Goal: Task Accomplishment & Management: Manage account settings

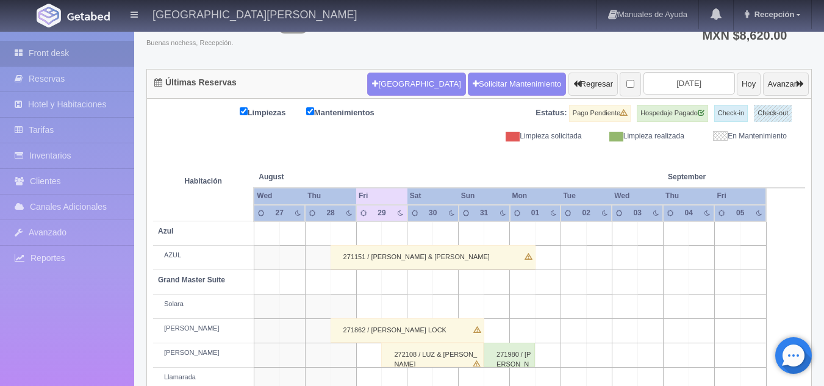
scroll to position [87, 0]
click at [661, 86] on input "[DATE]" at bounding box center [690, 83] width 92 height 23
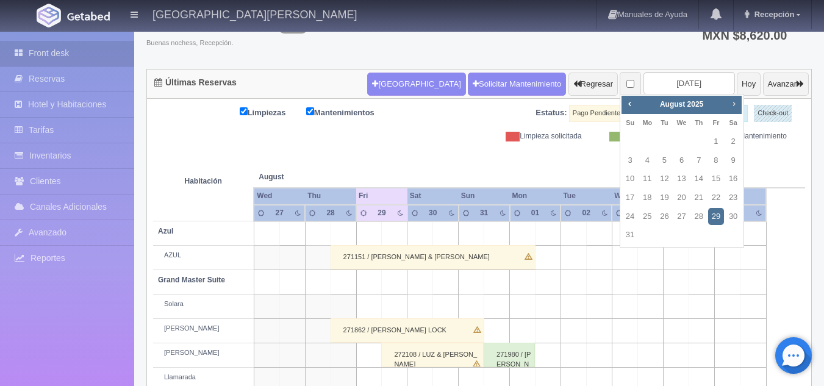
click at [732, 102] on span "Next" at bounding box center [734, 104] width 10 height 10
click at [684, 222] on link "29" at bounding box center [682, 217] width 16 height 18
type input "[DATE]"
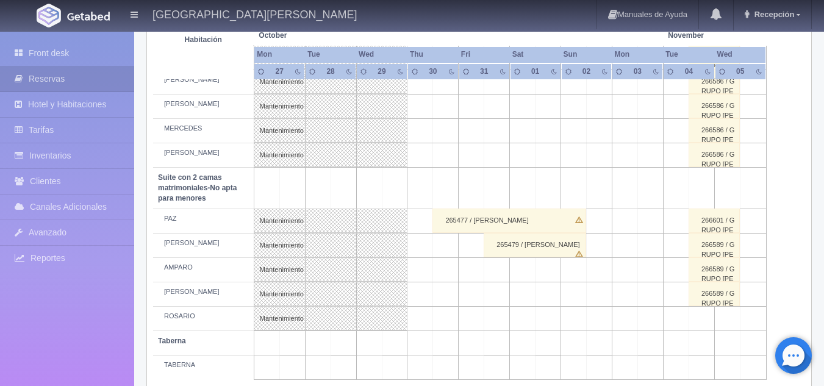
scroll to position [976, 0]
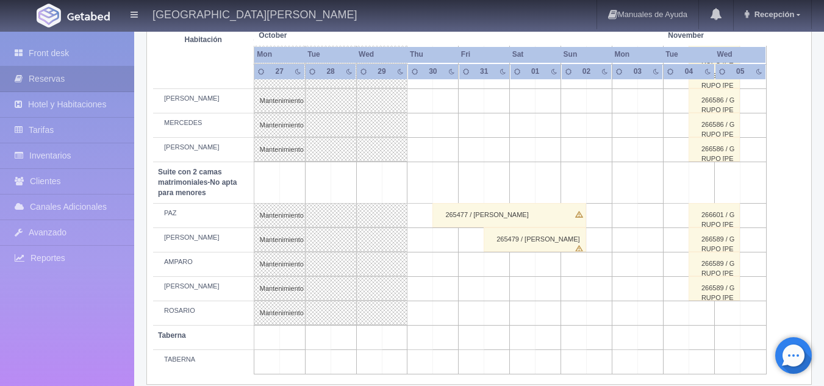
click at [520, 243] on div "265479 / DAHARA MURILLO" at bounding box center [535, 240] width 102 height 24
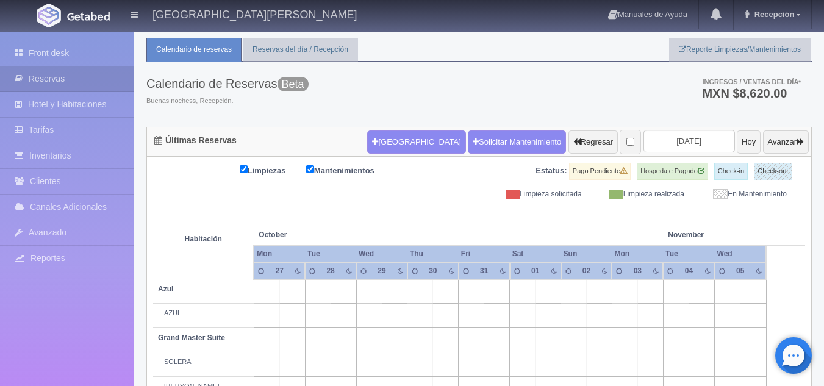
scroll to position [0, 0]
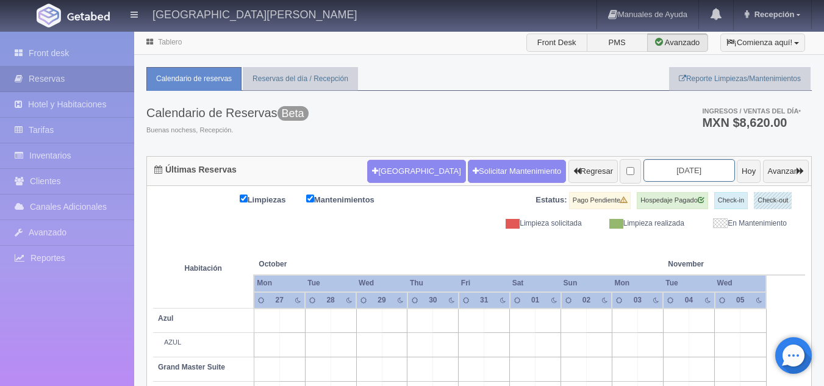
click at [661, 165] on input "[DATE]" at bounding box center [690, 170] width 92 height 23
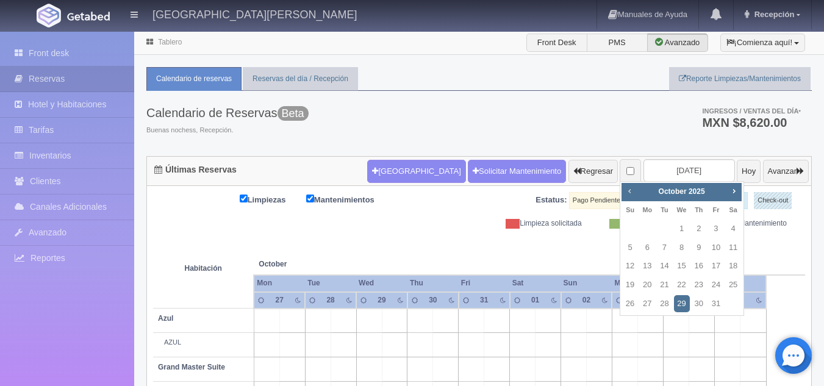
click at [627, 191] on span "Prev" at bounding box center [630, 191] width 10 height 10
click at [628, 191] on span "Prev" at bounding box center [630, 191] width 10 height 10
click at [632, 323] on link "31" at bounding box center [630, 323] width 16 height 18
type input "2025-08-31"
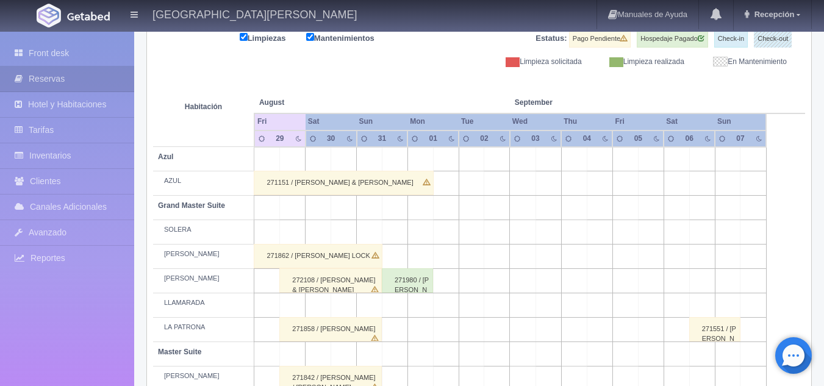
scroll to position [183, 0]
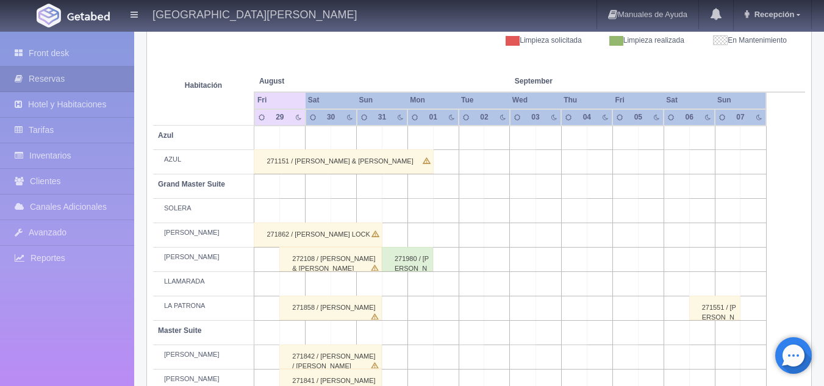
click at [404, 261] on div "271980 / [PERSON_NAME]" at bounding box center [407, 259] width 51 height 24
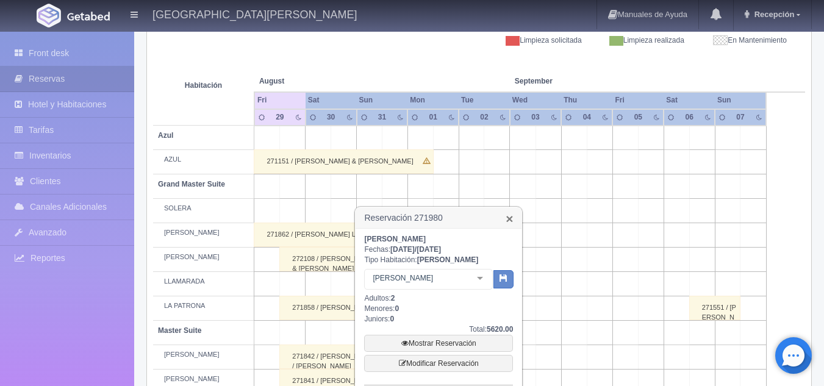
click at [512, 217] on link "×" at bounding box center [509, 218] width 7 height 13
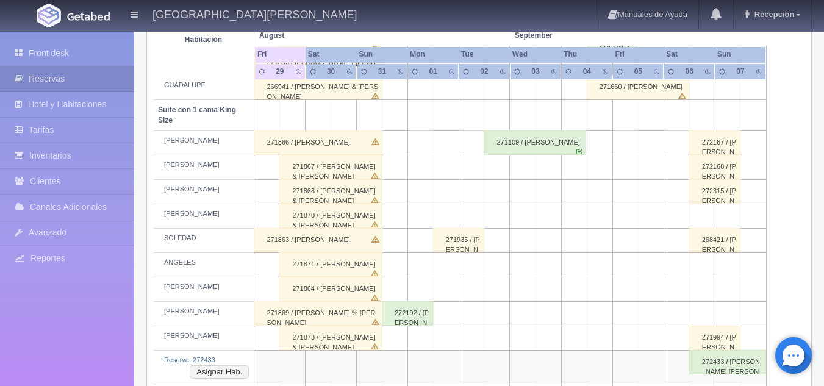
scroll to position [610, 0]
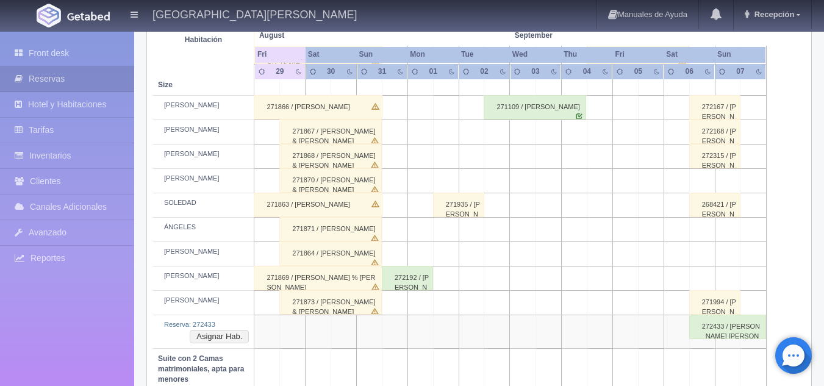
click at [415, 285] on div "272192 / [PERSON_NAME]" at bounding box center [407, 278] width 51 height 24
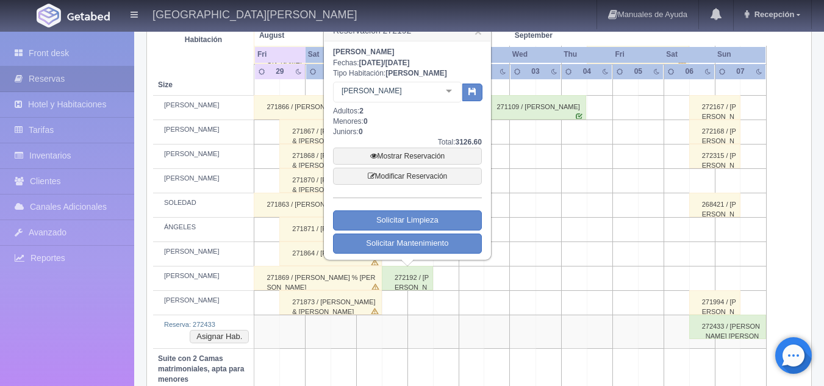
click at [415, 285] on div "272192 / [PERSON_NAME]" at bounding box center [407, 278] width 51 height 24
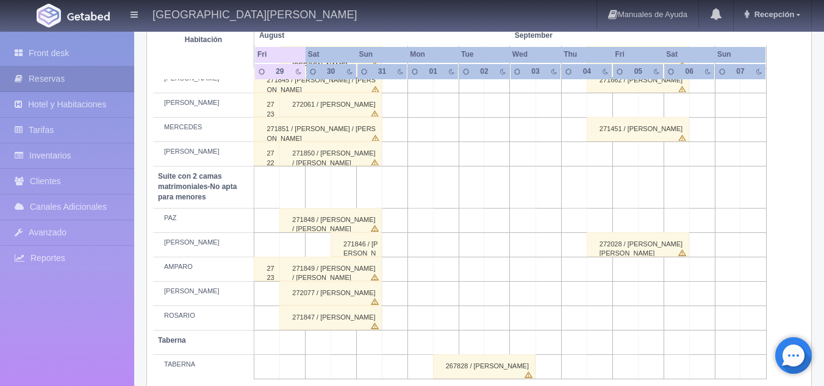
scroll to position [975, 0]
